Goal: Transaction & Acquisition: Book appointment/travel/reservation

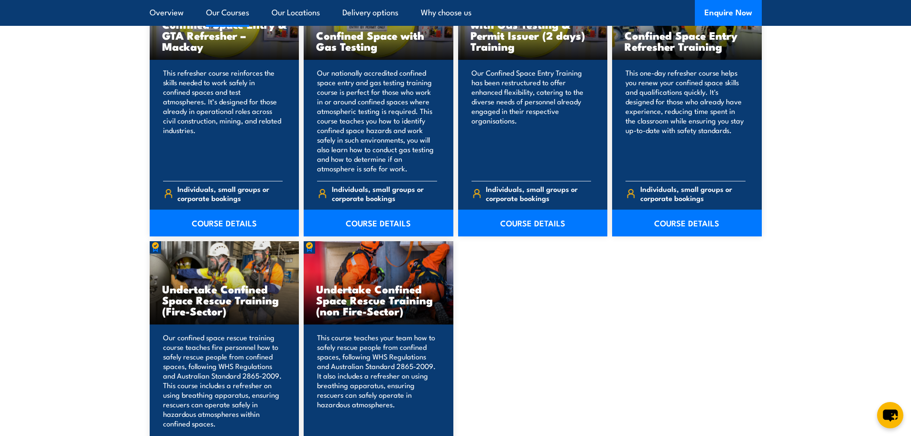
scroll to position [622, 0]
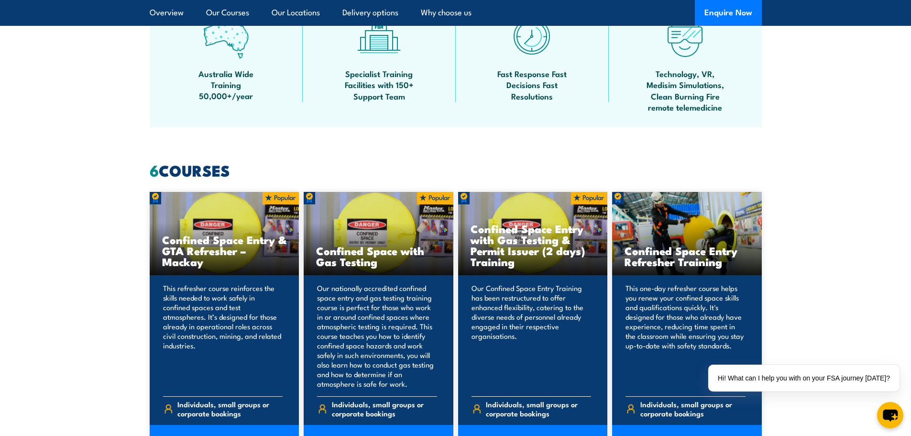
click at [515, 247] on h3 "Confined Space Entry with Gas Testing & Permit Issuer (2 days) Training" at bounding box center [533, 245] width 125 height 44
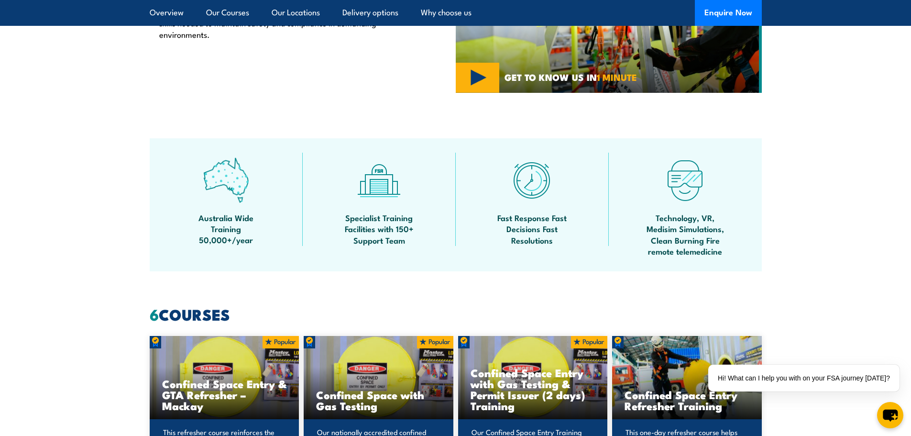
scroll to position [287, 0]
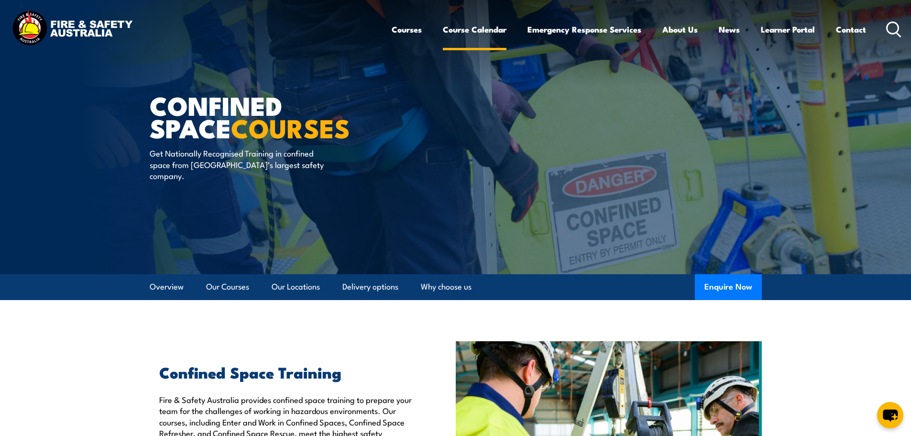
click at [470, 30] on link "Course Calendar" at bounding box center [475, 29] width 64 height 25
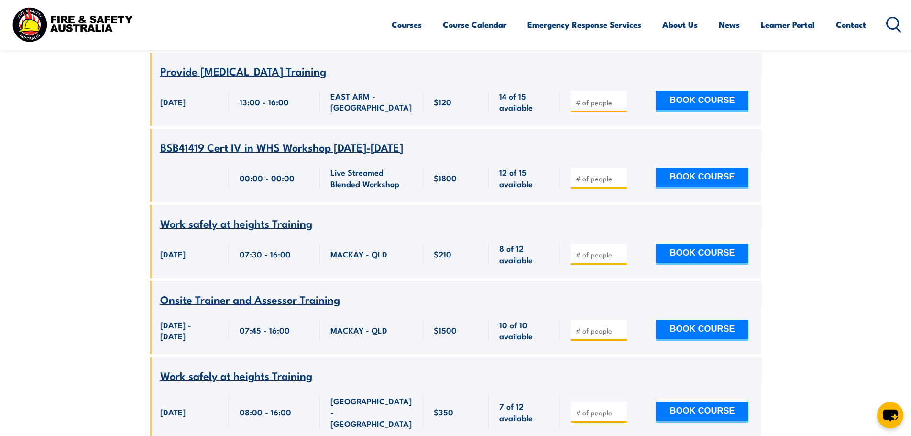
scroll to position [5550, 0]
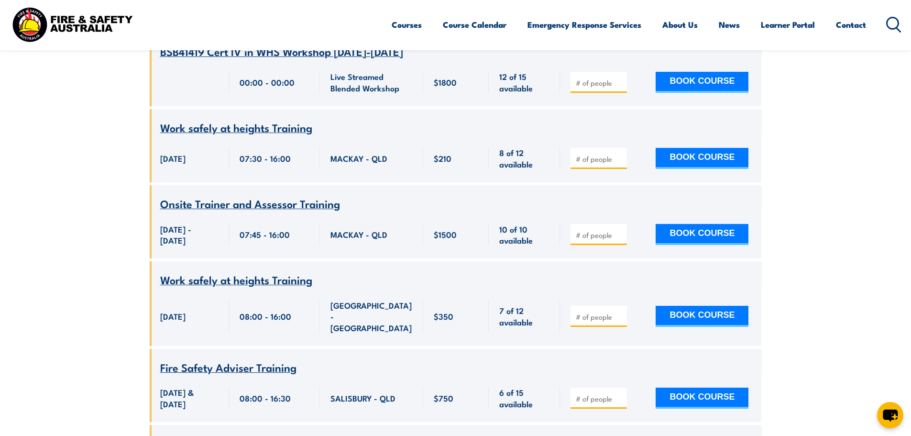
click at [208, 435] on span "Confined Space Entry (2 days) Training" at bounding box center [255, 443] width 191 height 16
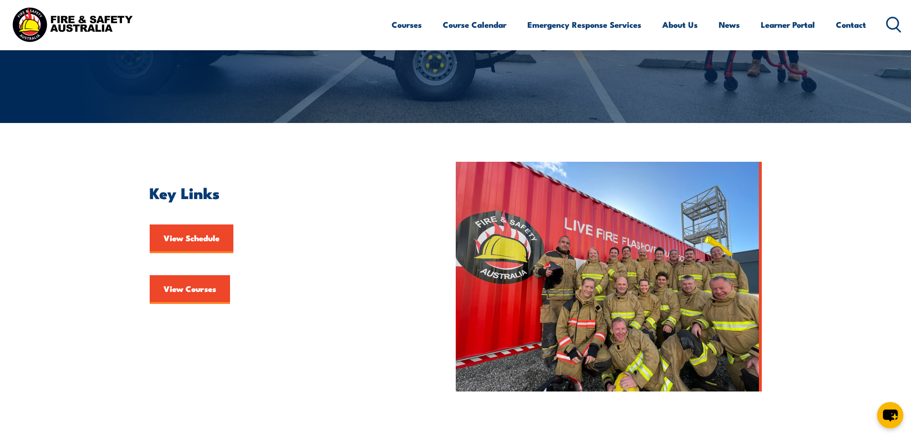
scroll to position [144, 0]
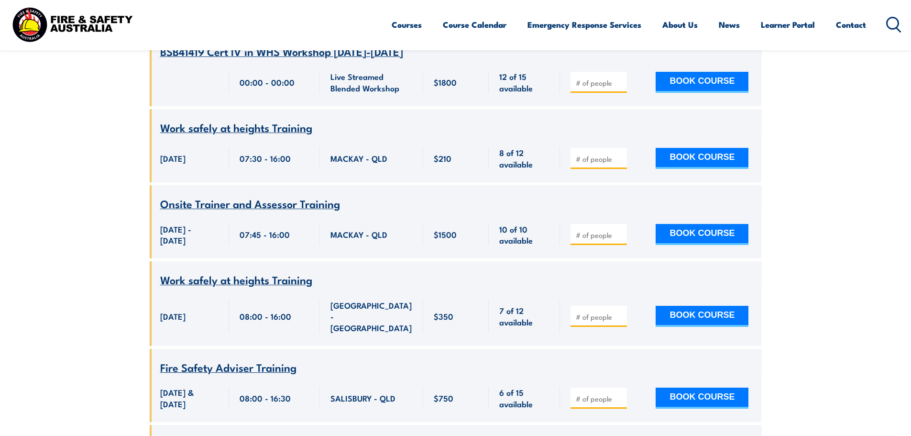
type input "1"
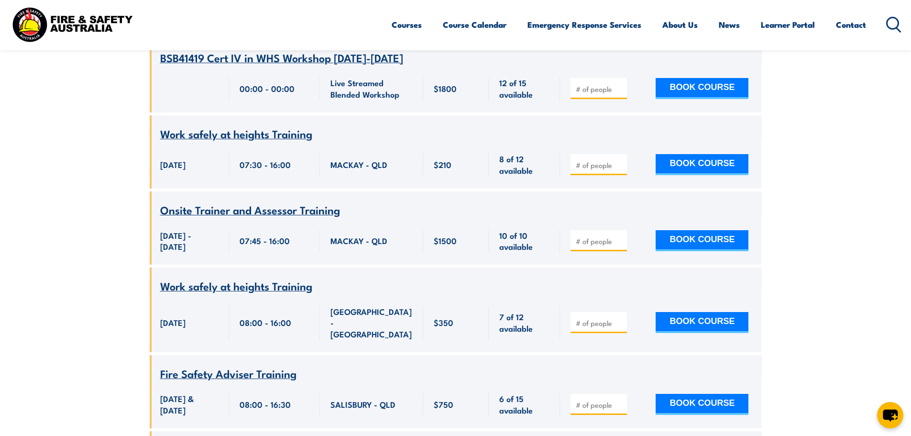
scroll to position [5550, 0]
